Goal: Find specific page/section: Find specific page/section

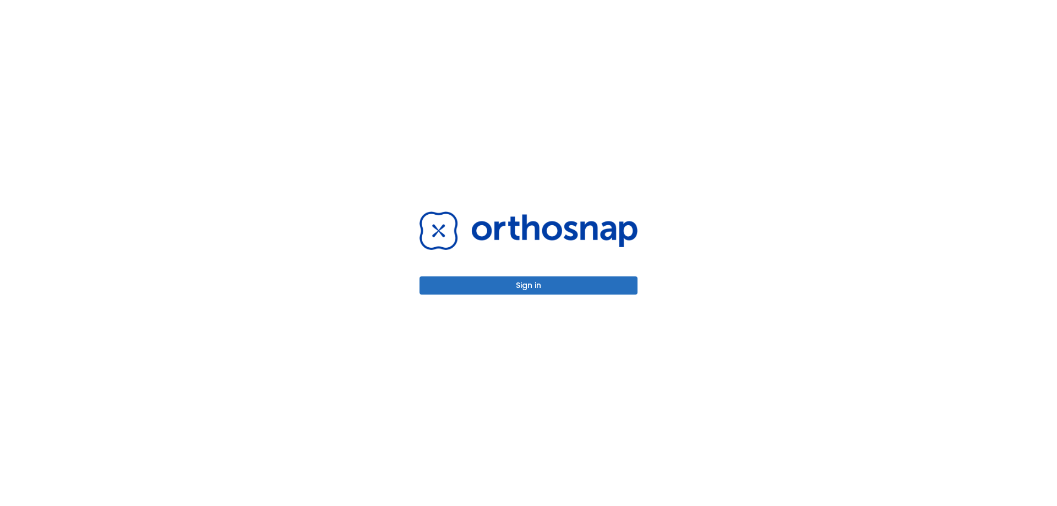
click at [588, 295] on div "Sign in" at bounding box center [528, 253] width 244 height 506
click at [588, 293] on button "Sign in" at bounding box center [529, 285] width 218 height 18
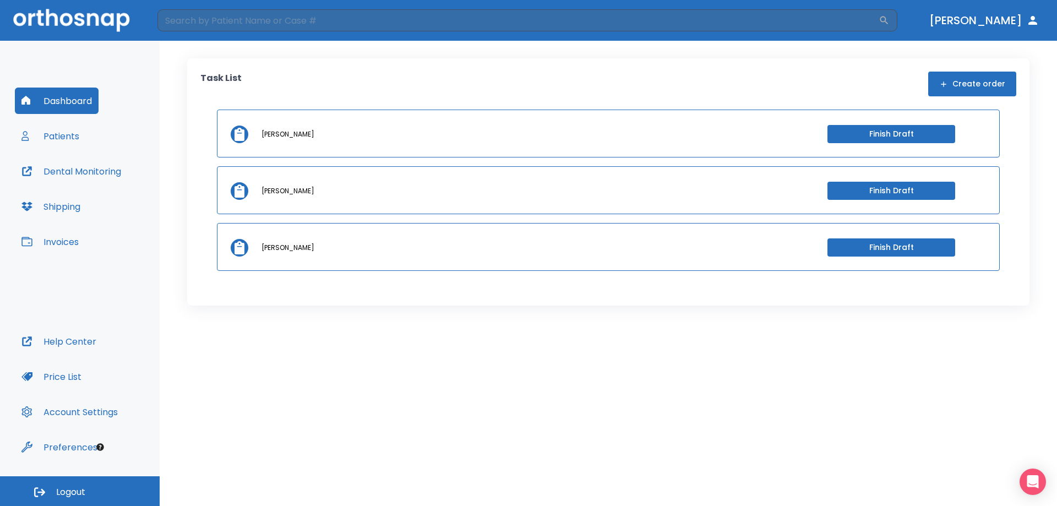
click at [74, 238] on button "Invoices" at bounding box center [50, 242] width 70 height 26
